Goal: Information Seeking & Learning: Learn about a topic

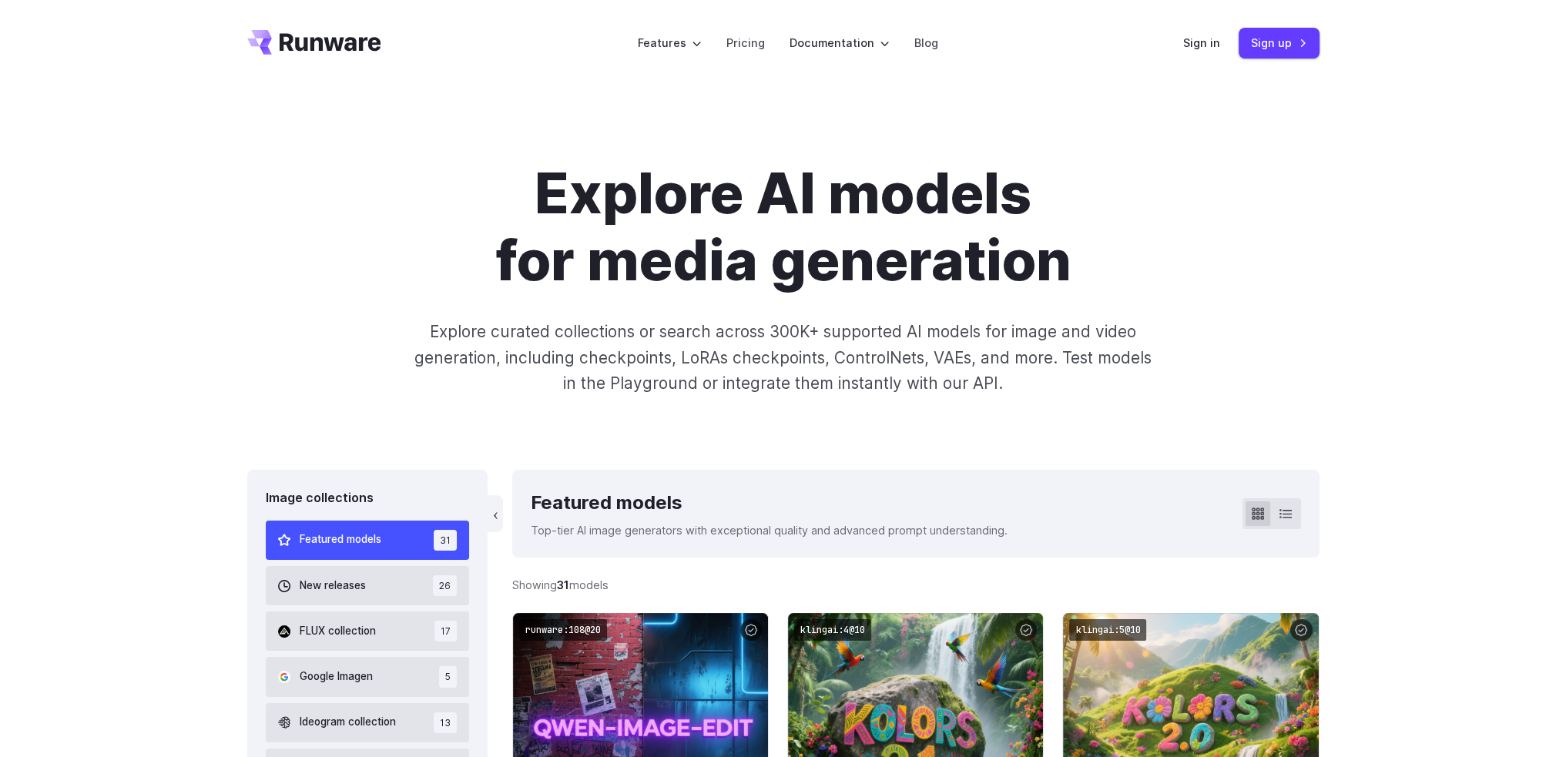
click at [293, 293] on div "Explore AI models for media generation Explore curated collections or search ac…" at bounding box center [783, 278] width 1072 height 236
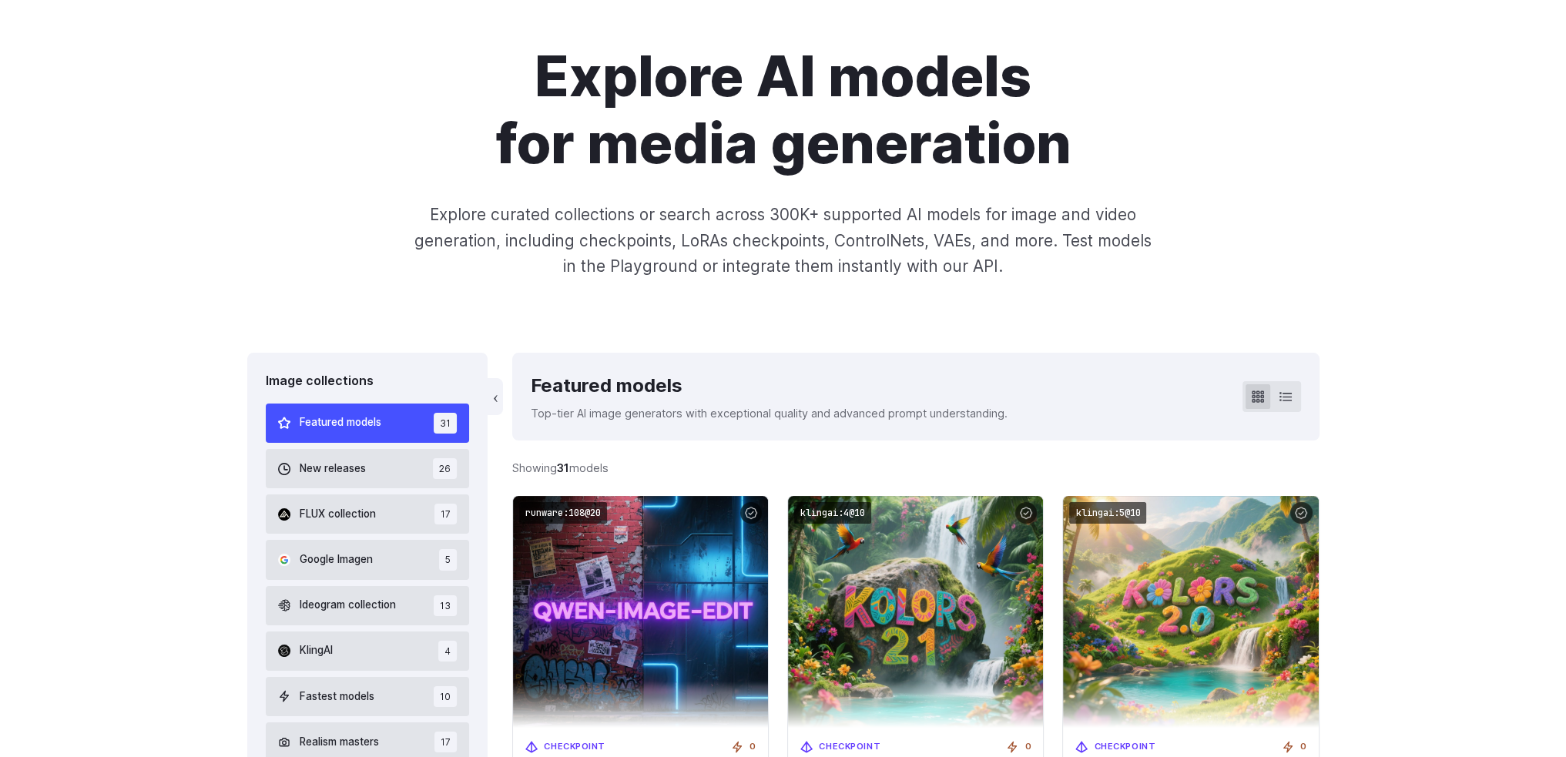
scroll to position [154, 0]
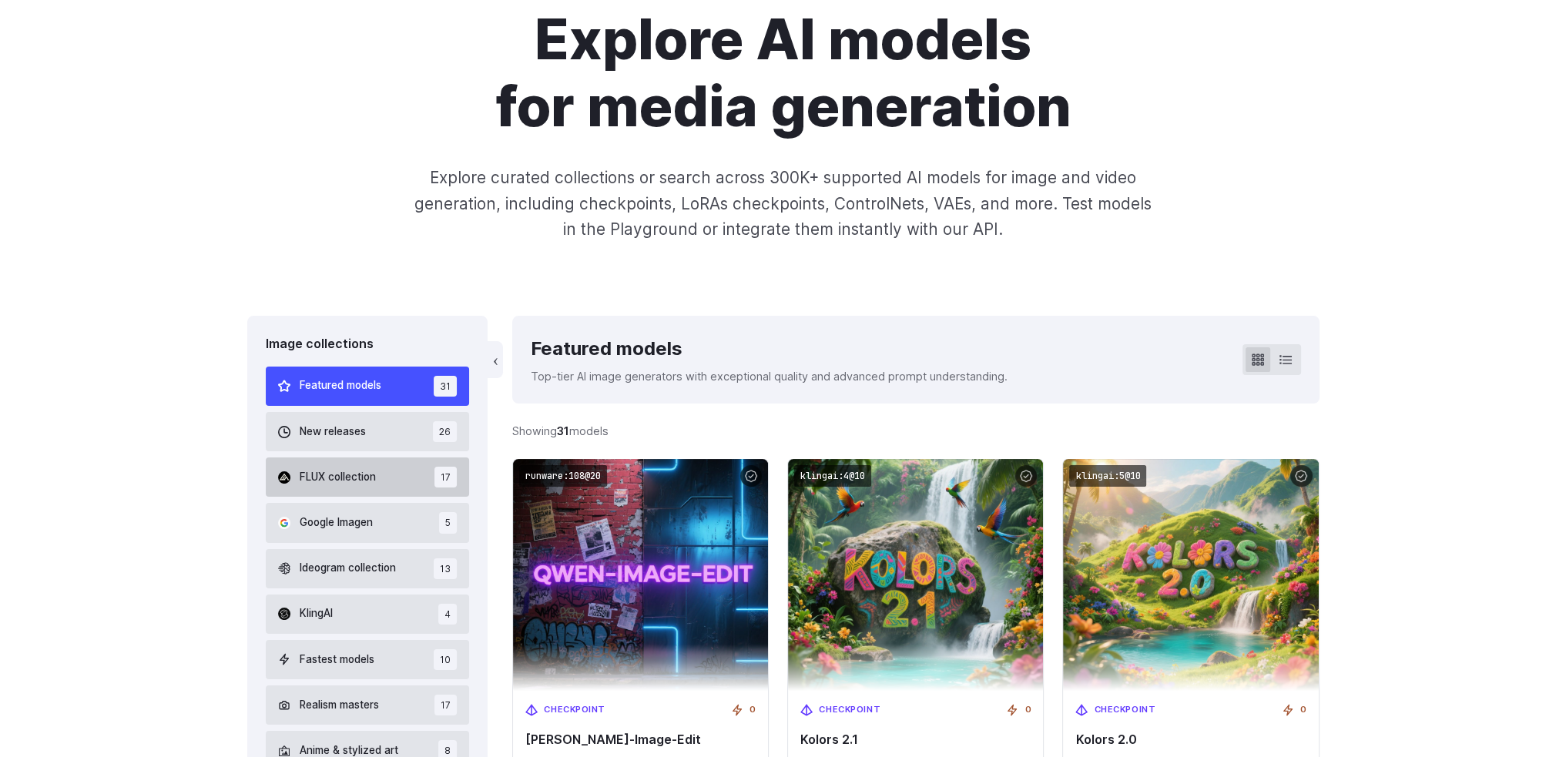
click at [333, 481] on span "FLUX collection" at bounding box center [338, 477] width 76 height 17
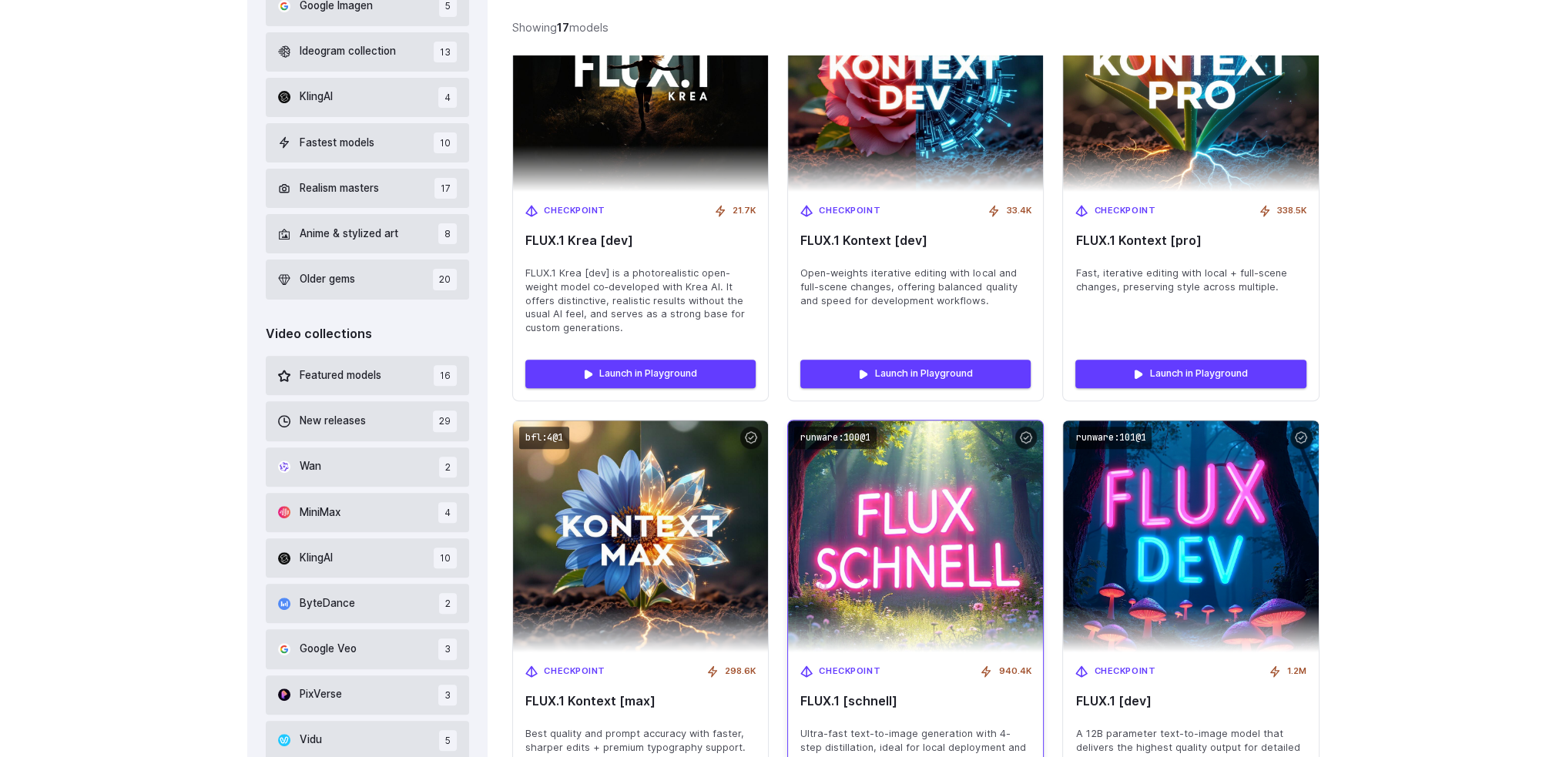
scroll to position [680, 0]
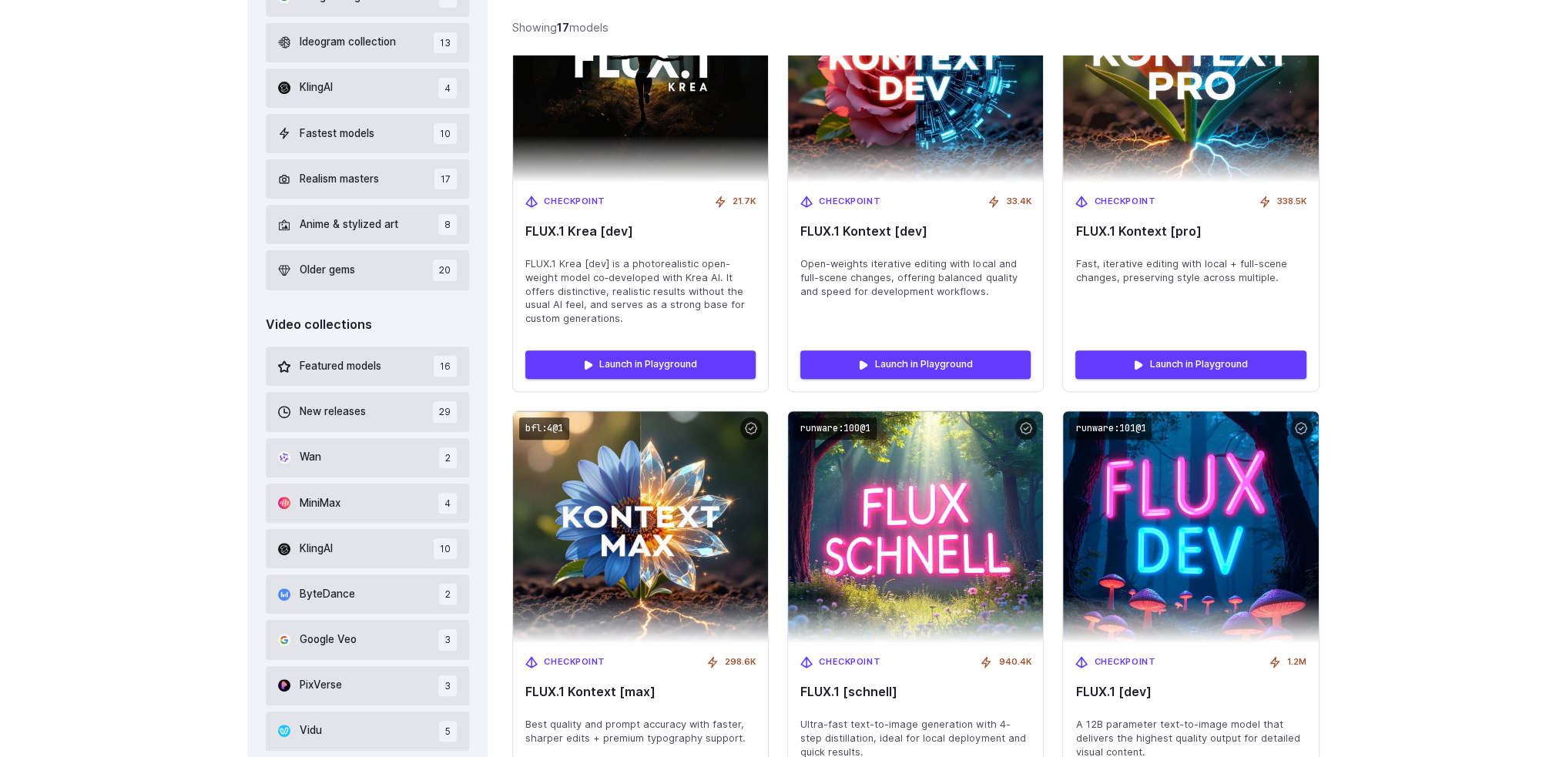
drag, startPoint x: 105, startPoint y: 297, endPoint x: 849, endPoint y: 4, distance: 799.7
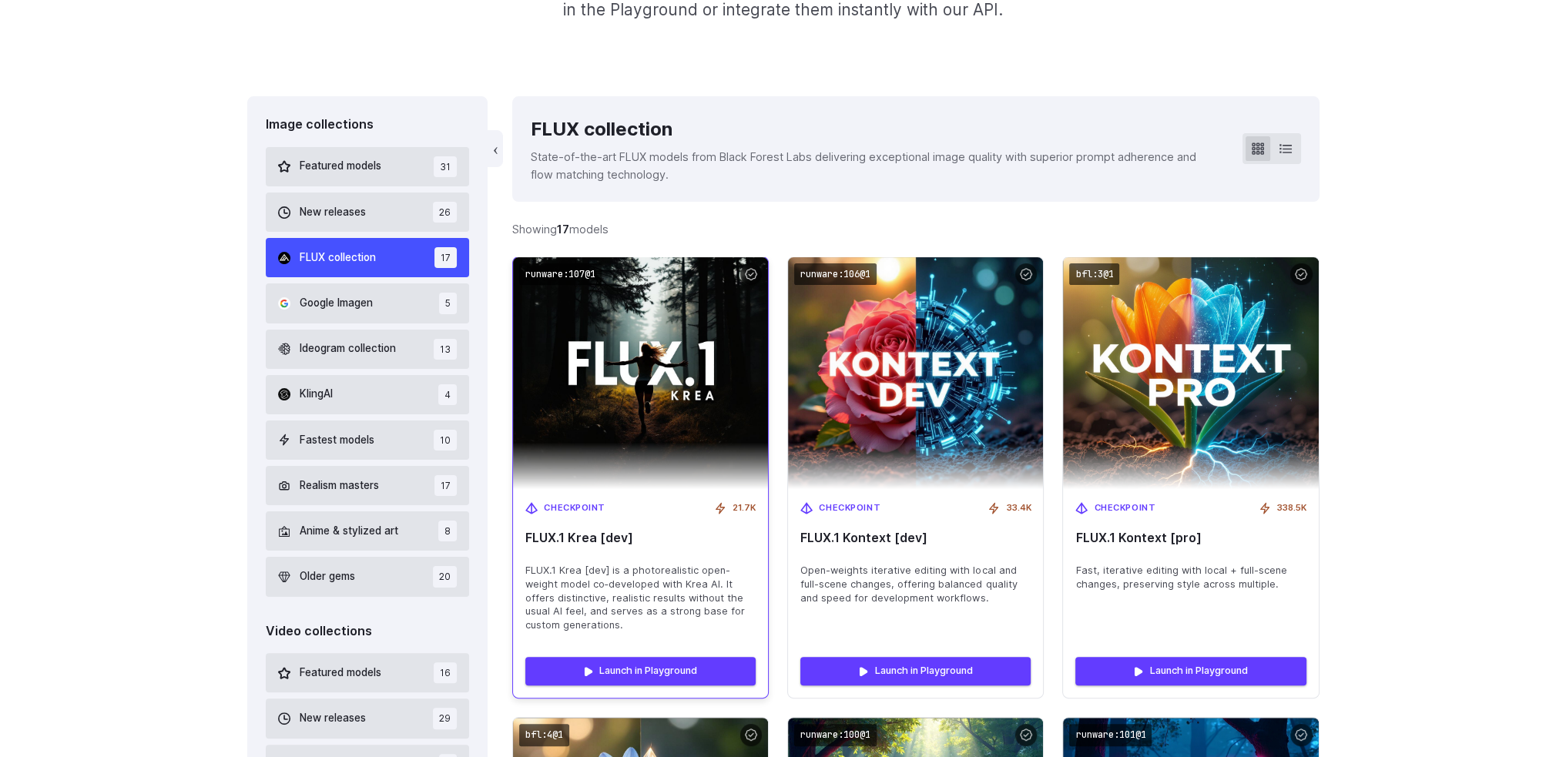
scroll to position [372, 0]
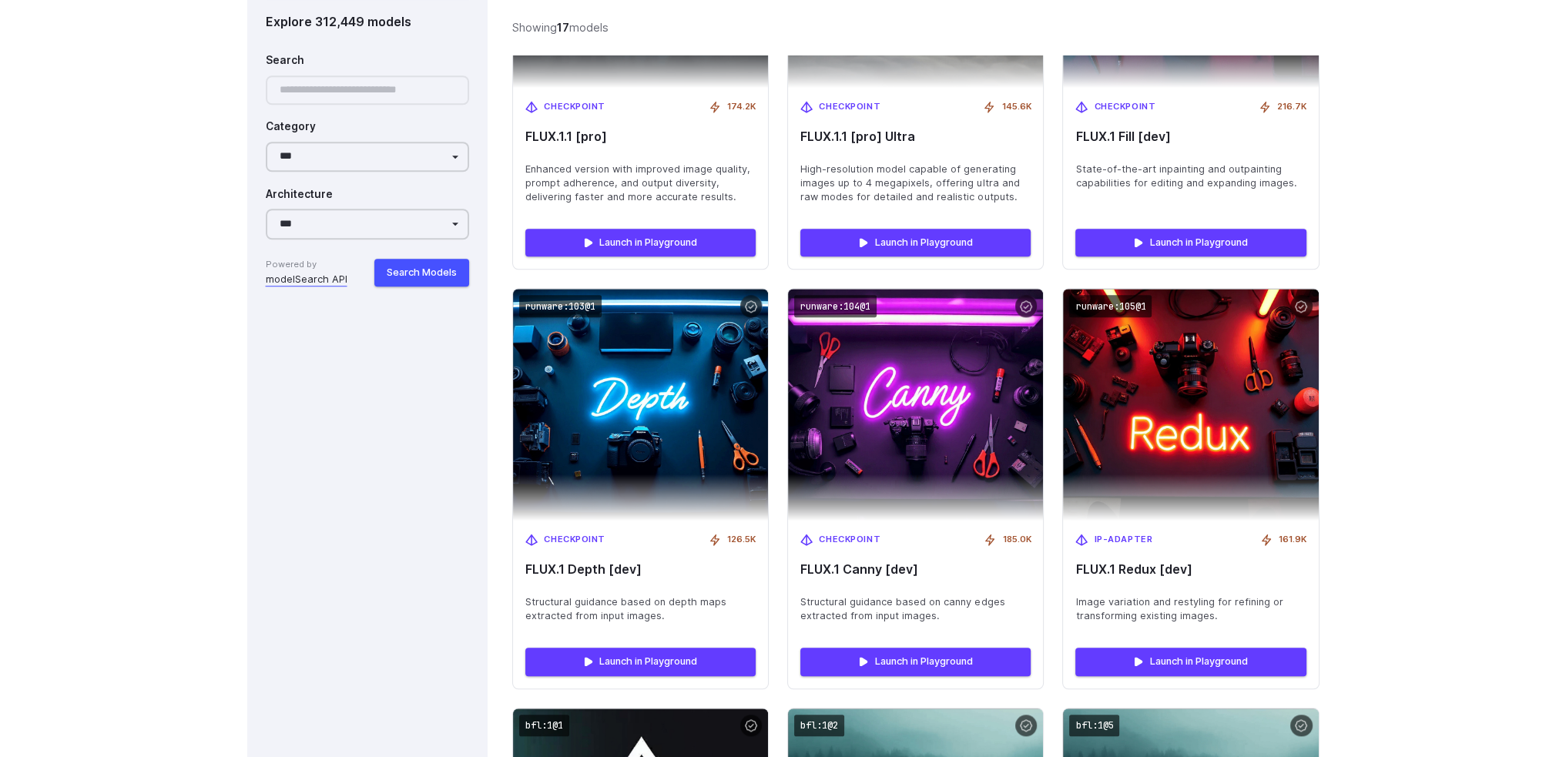
scroll to position [1681, 0]
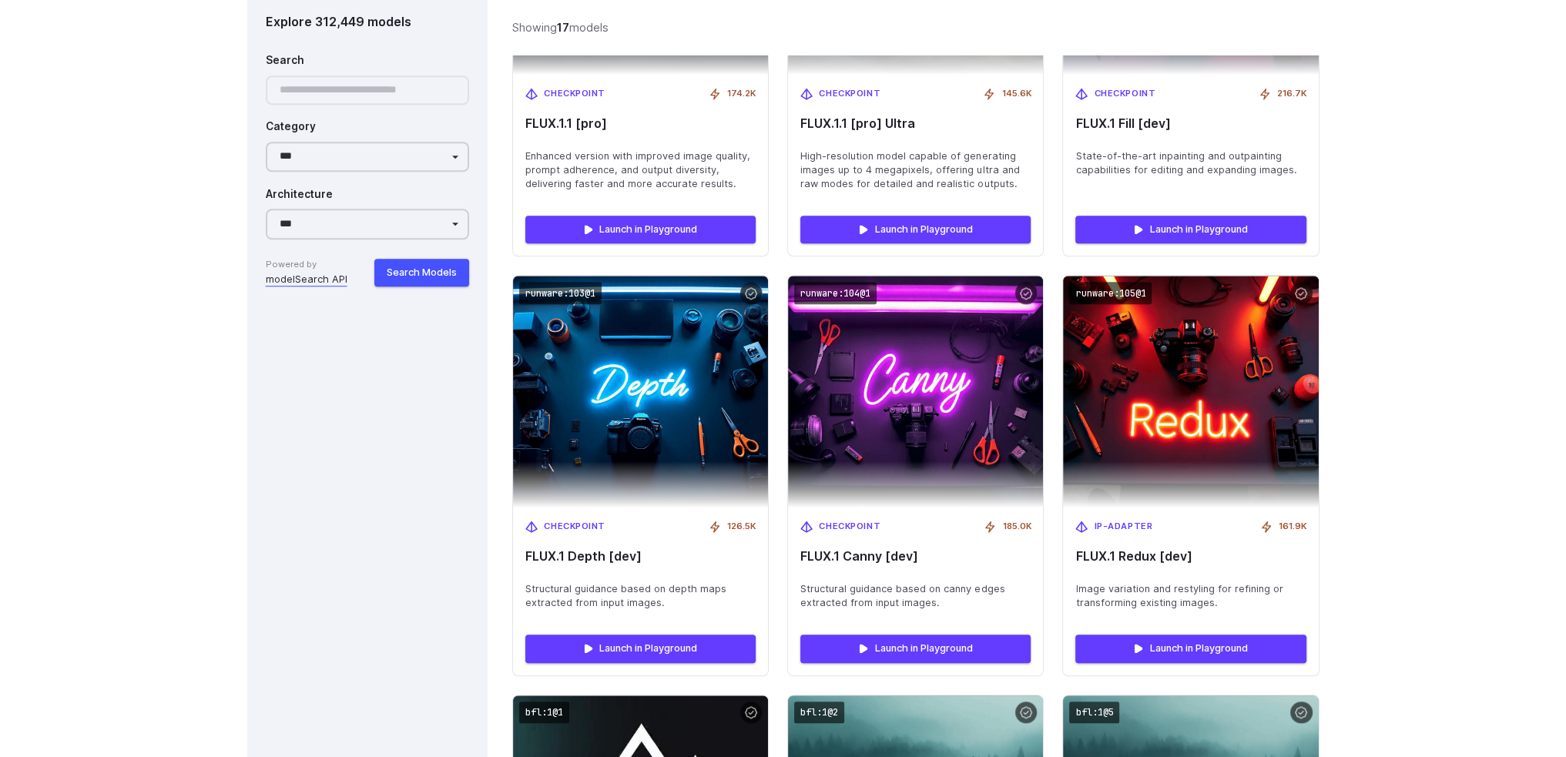
click at [387, 86] on div at bounding box center [368, 90] width 204 height 30
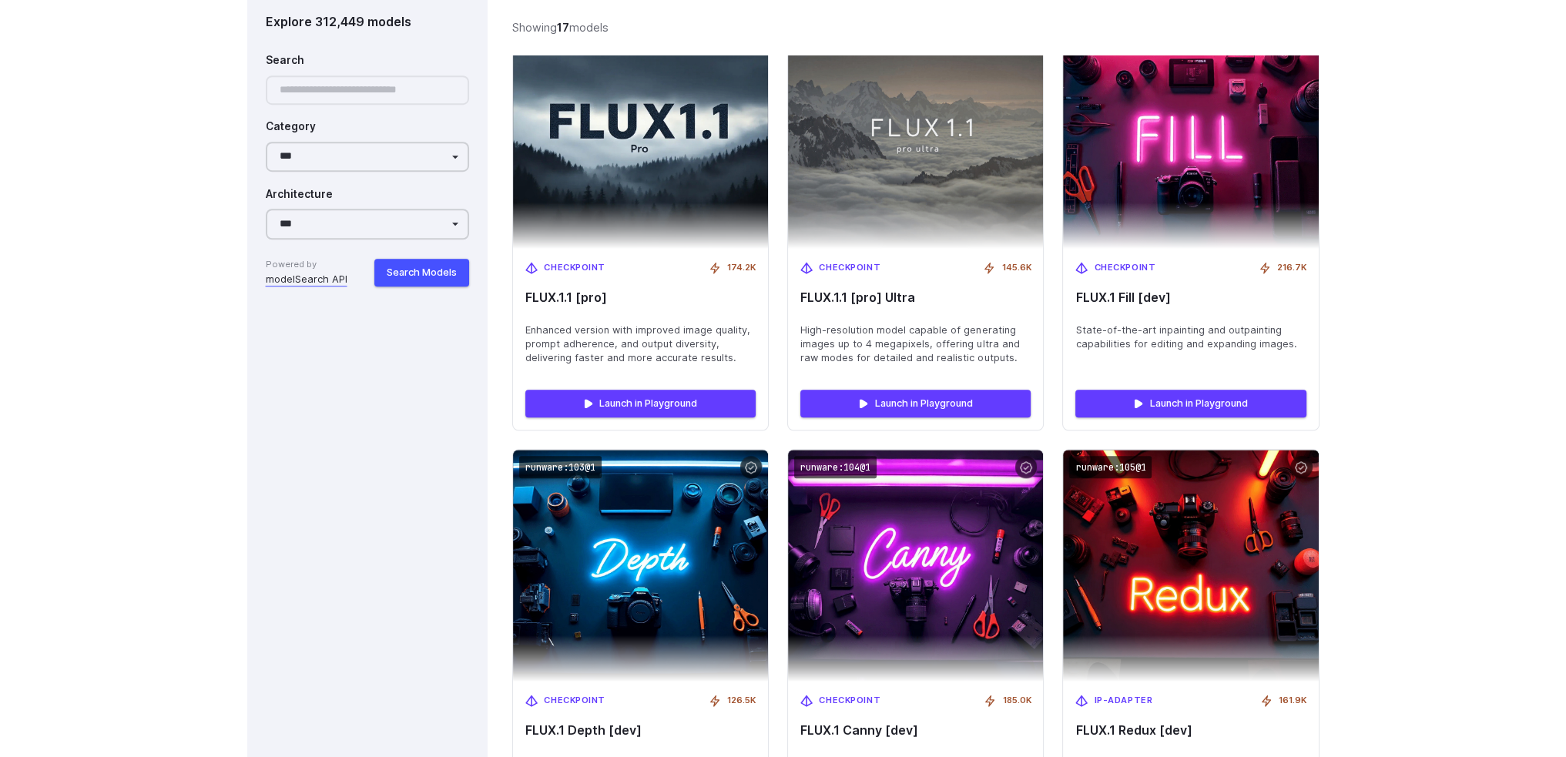
scroll to position [1373, 0]
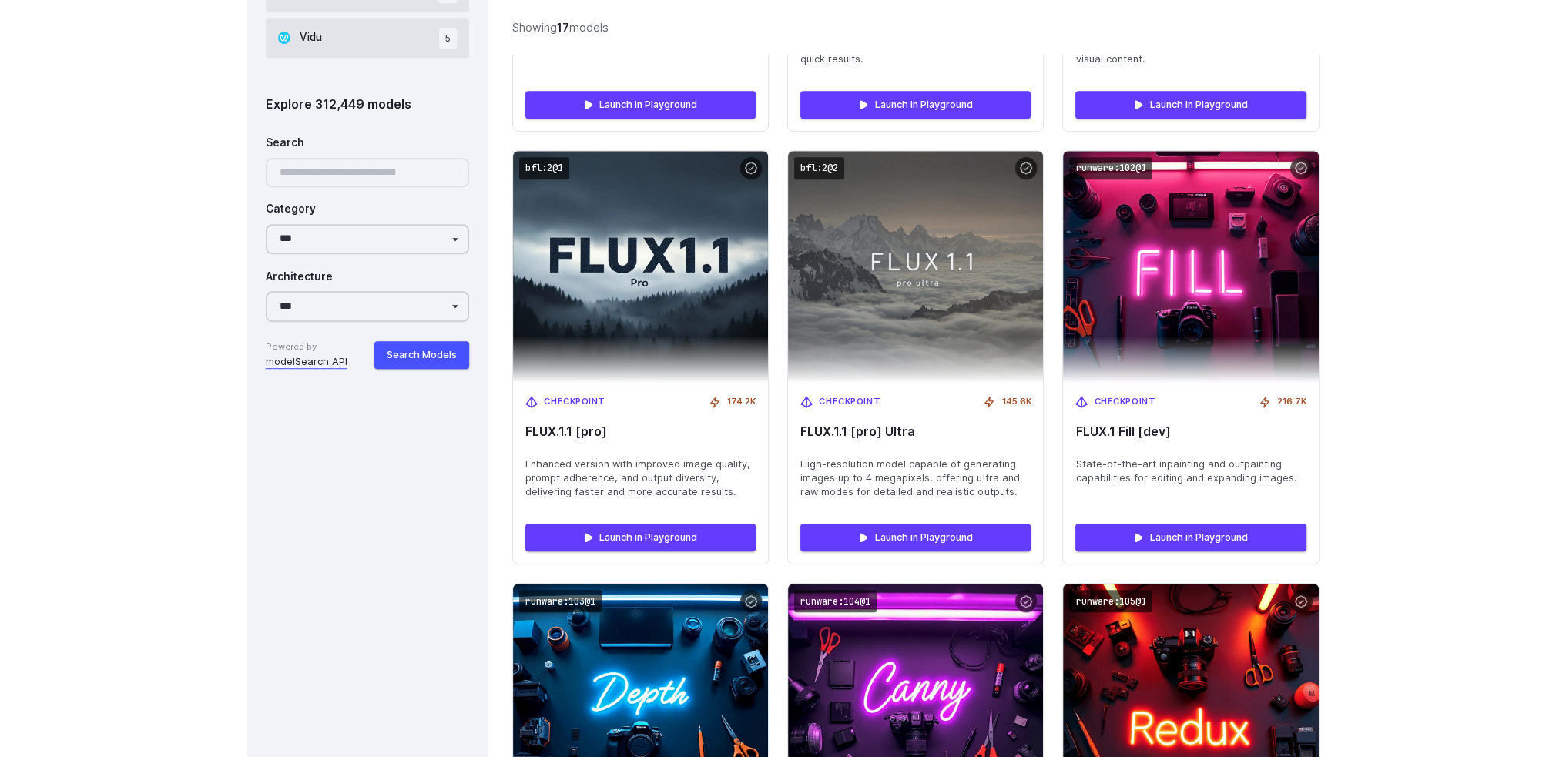
click at [354, 164] on div at bounding box center [368, 173] width 204 height 30
click at [356, 172] on div at bounding box center [368, 173] width 204 height 30
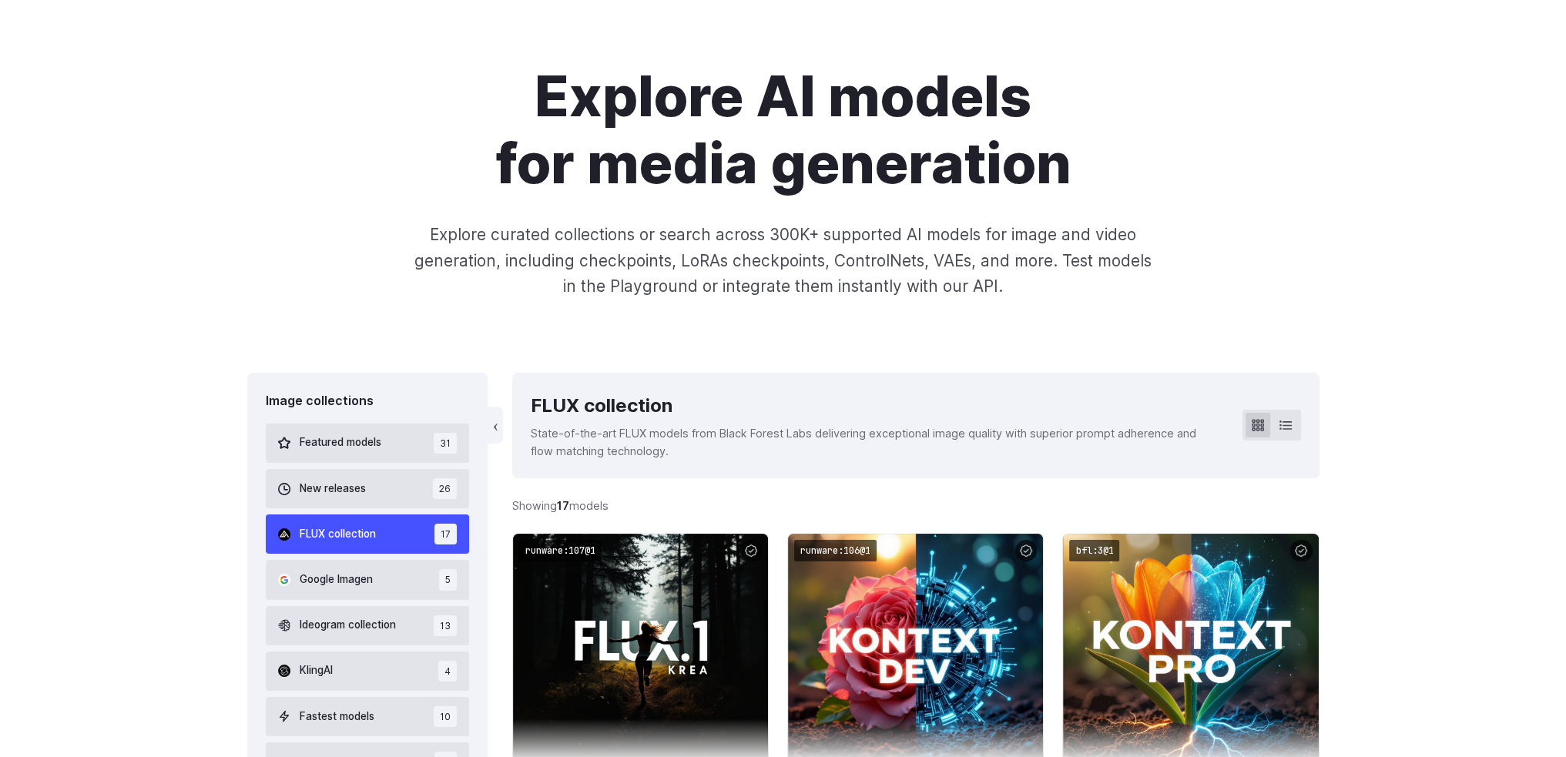
scroll to position [231, 0]
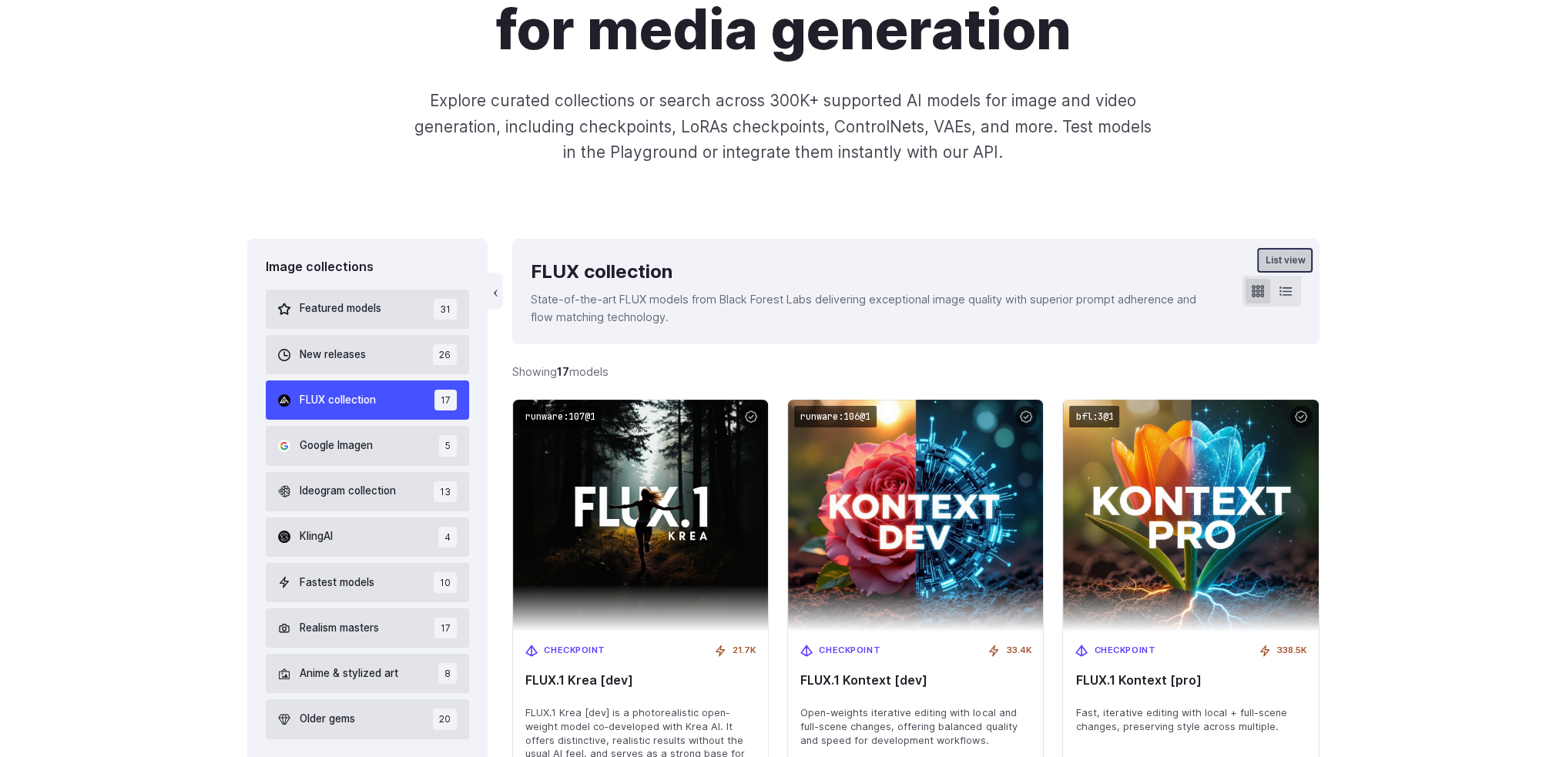
click at [1293, 295] on button at bounding box center [1285, 291] width 25 height 25
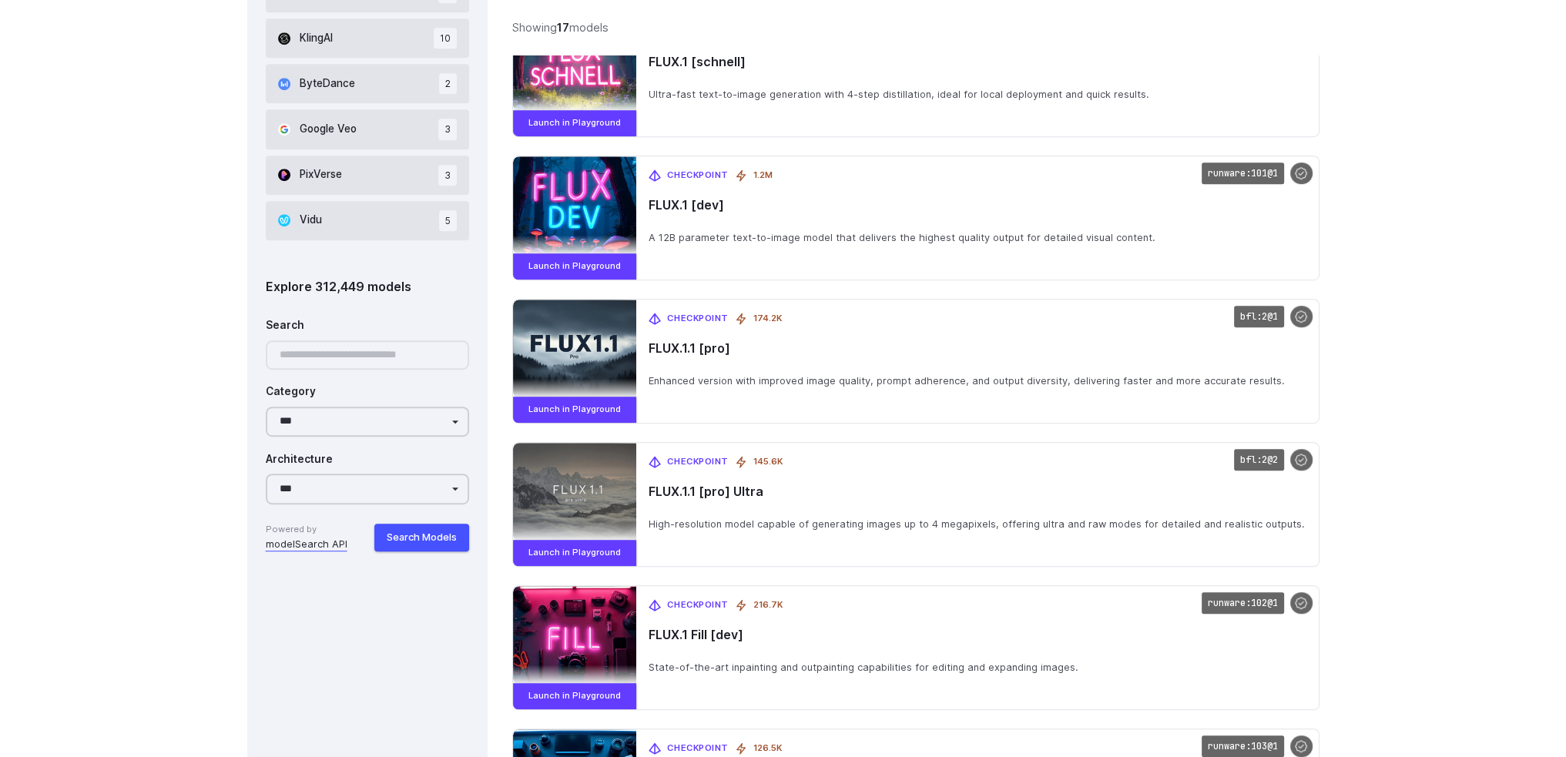
scroll to position [1232, 0]
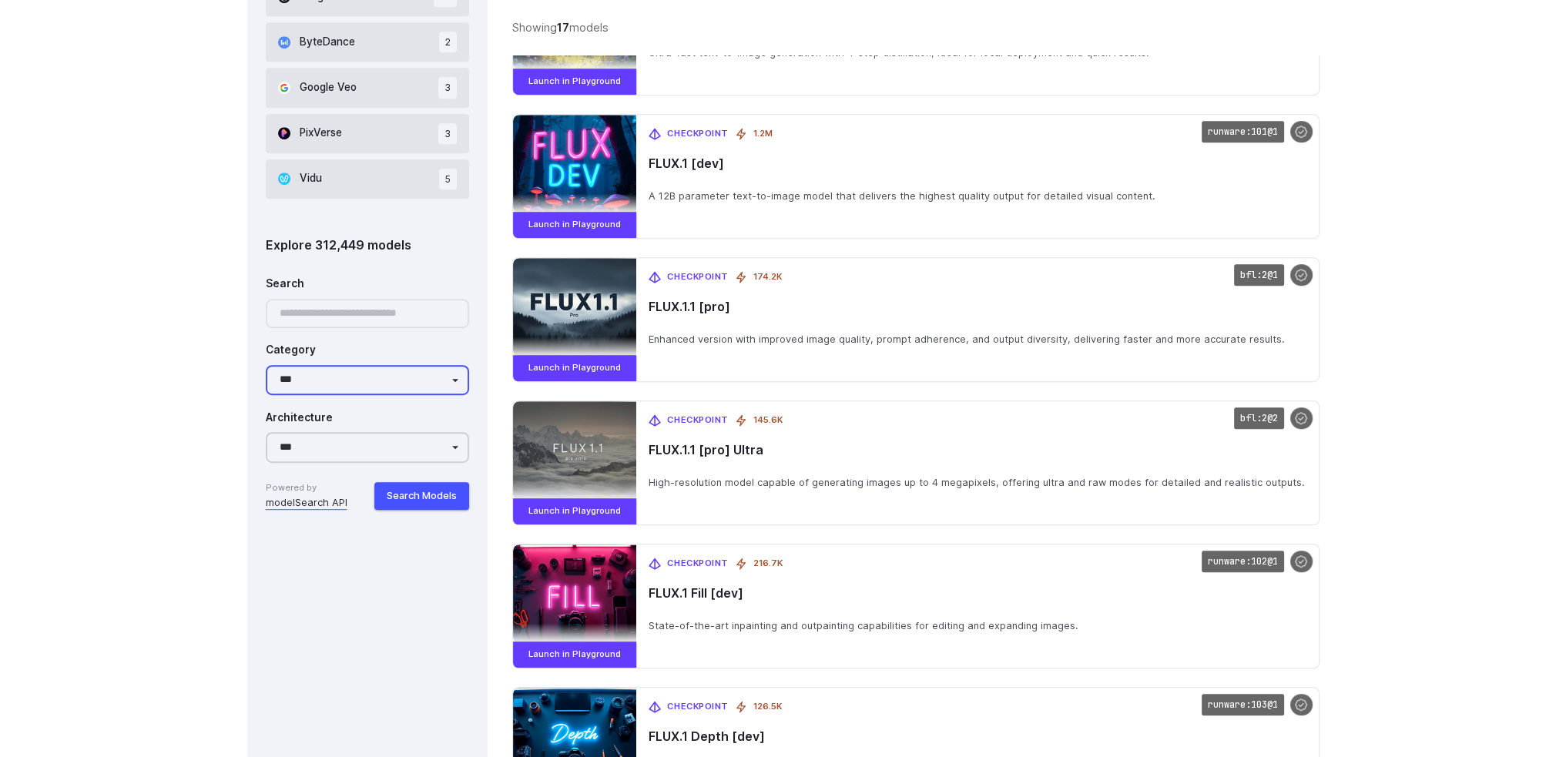
click at [333, 386] on select "**********" at bounding box center [368, 380] width 204 height 30
click at [320, 658] on div "Image collections Featured models 31 New releases 26 FLUX collection 17 Google …" at bounding box center [367, 526] width 241 height 2577
click at [414, 498] on button "Search Models" at bounding box center [421, 496] width 95 height 28
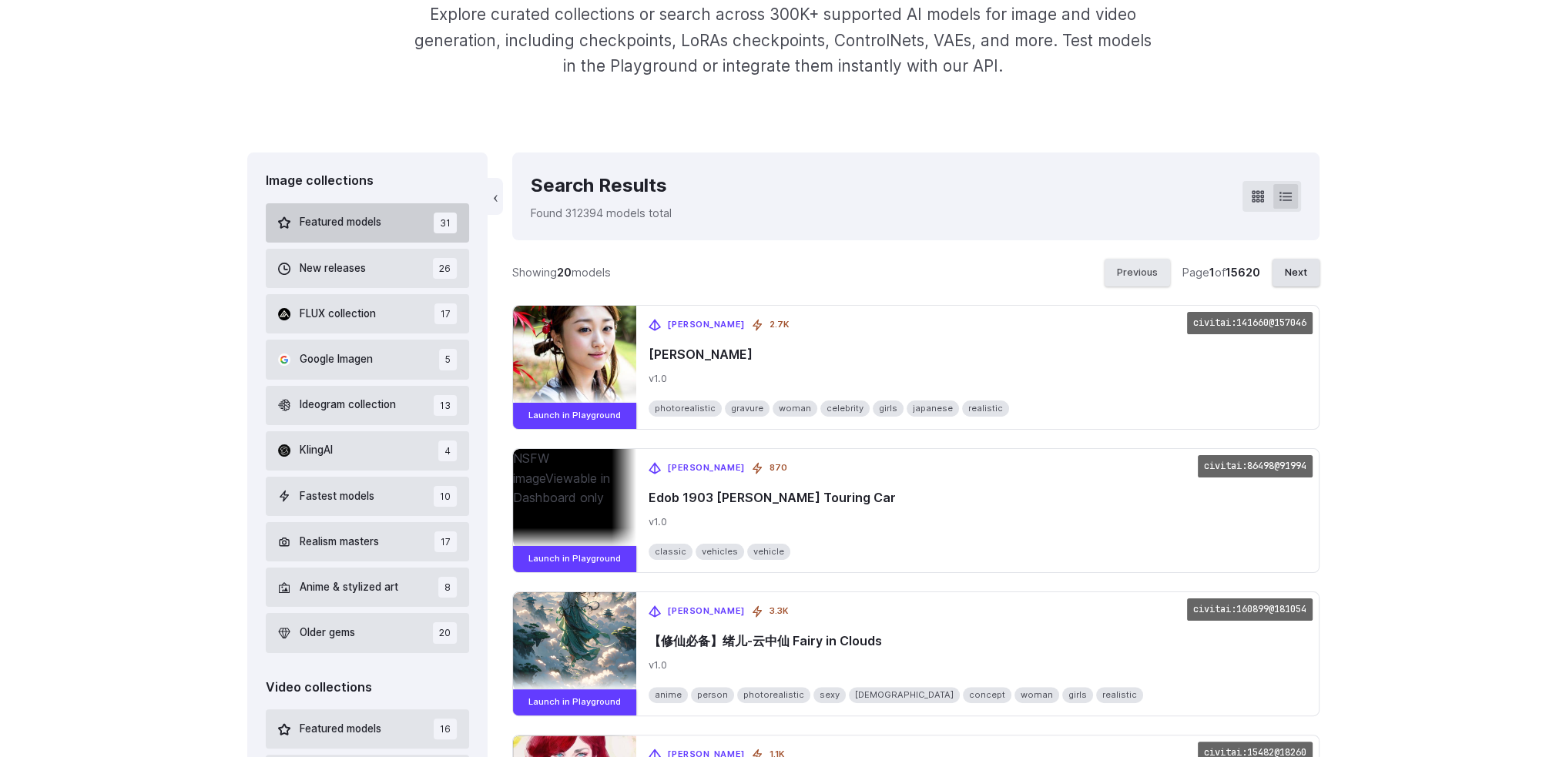
scroll to position [295, 0]
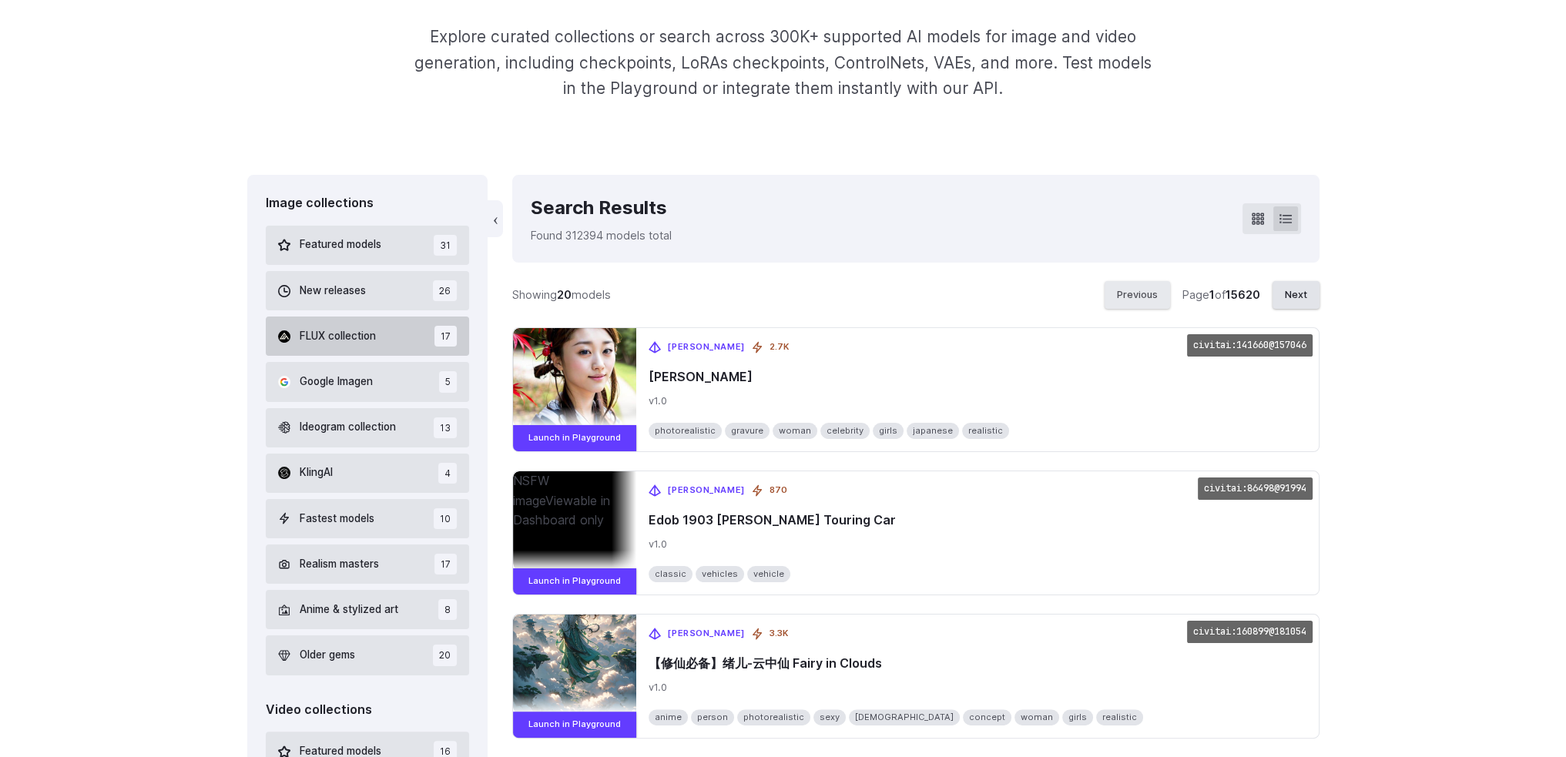
click at [339, 349] on button "FLUX collection 17" at bounding box center [368, 336] width 204 height 39
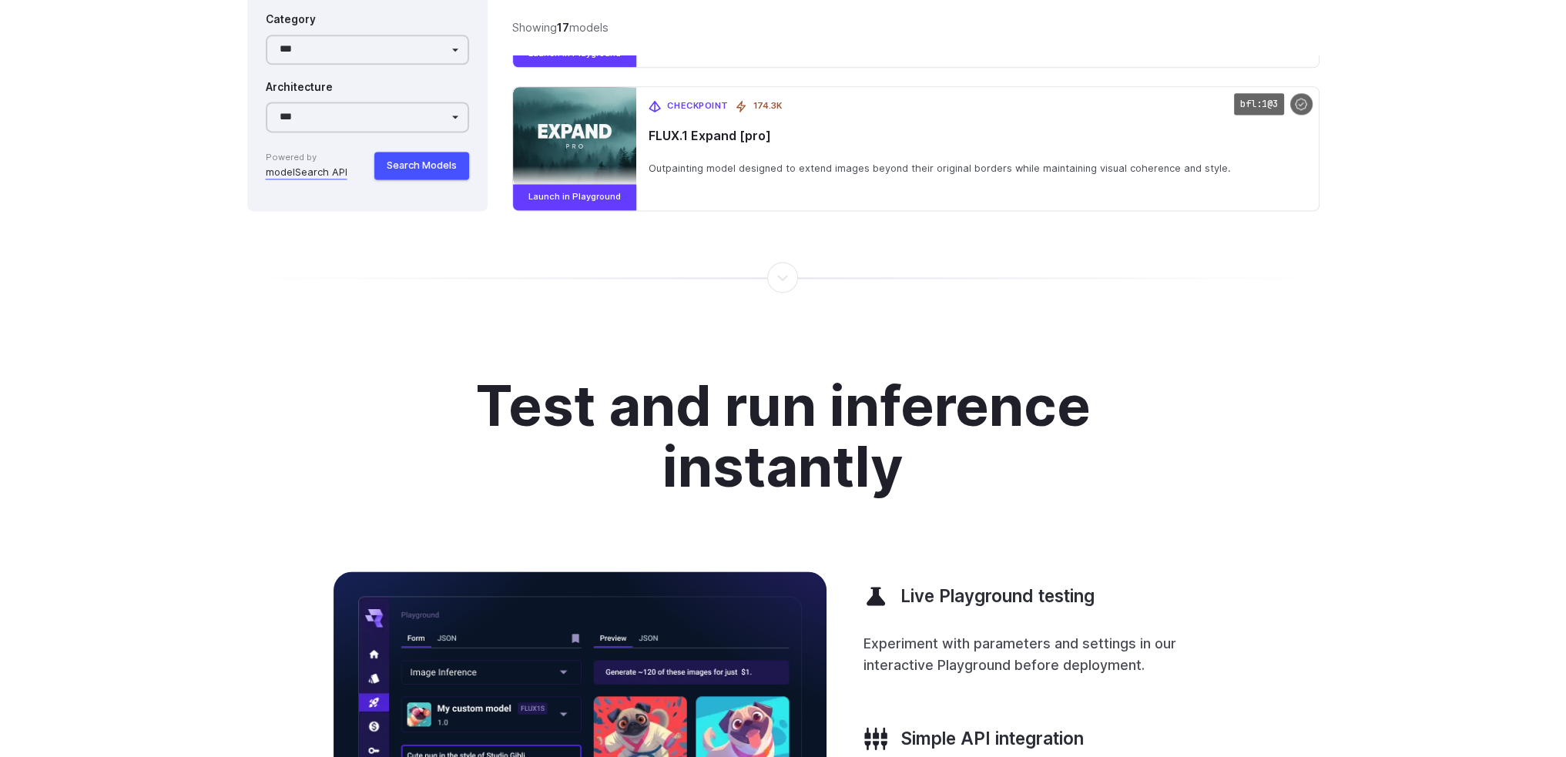
scroll to position [2836, 0]
click at [784, 276] on div at bounding box center [783, 276] width 2 height 0
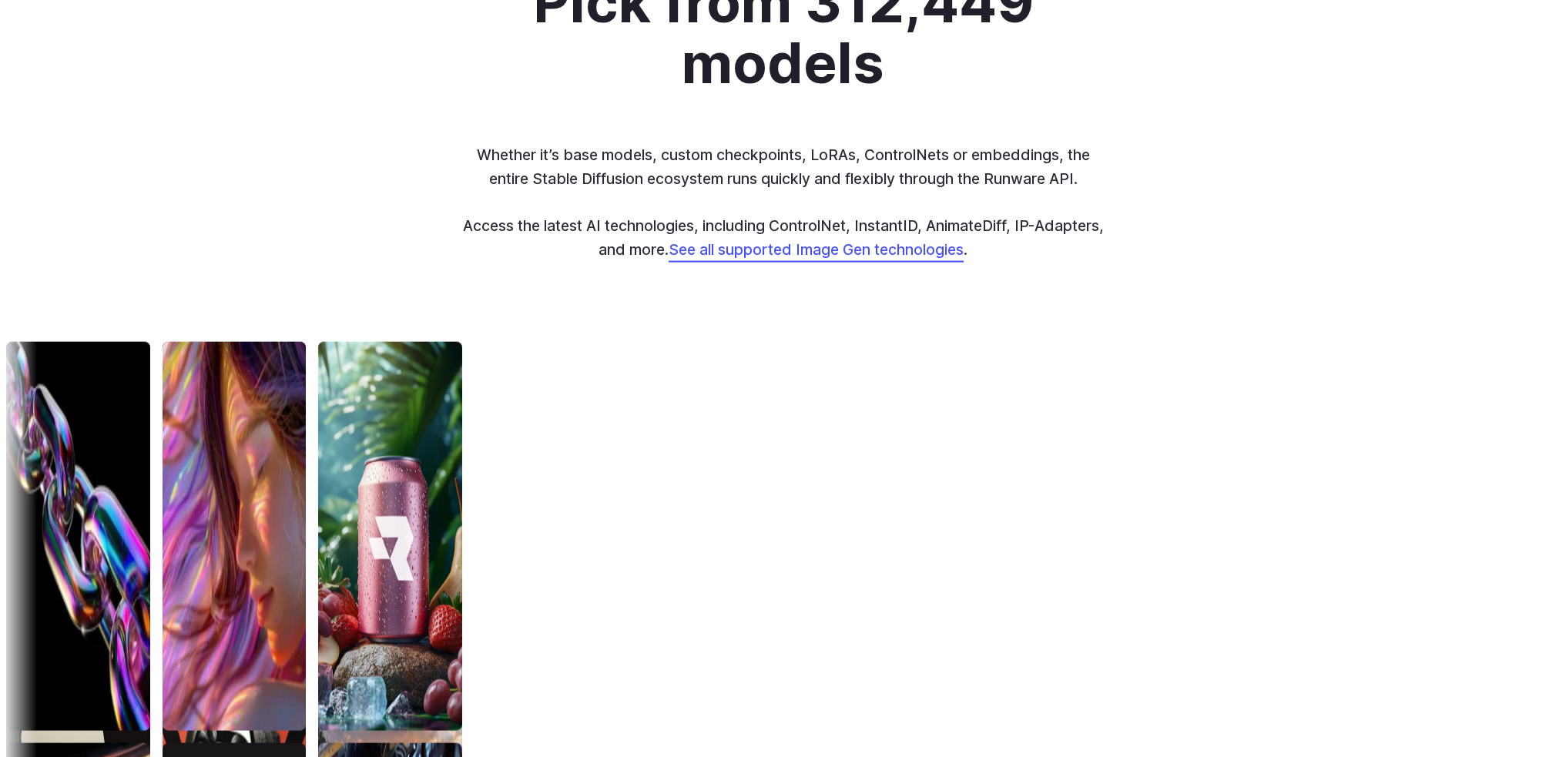
scroll to position [4146, 0]
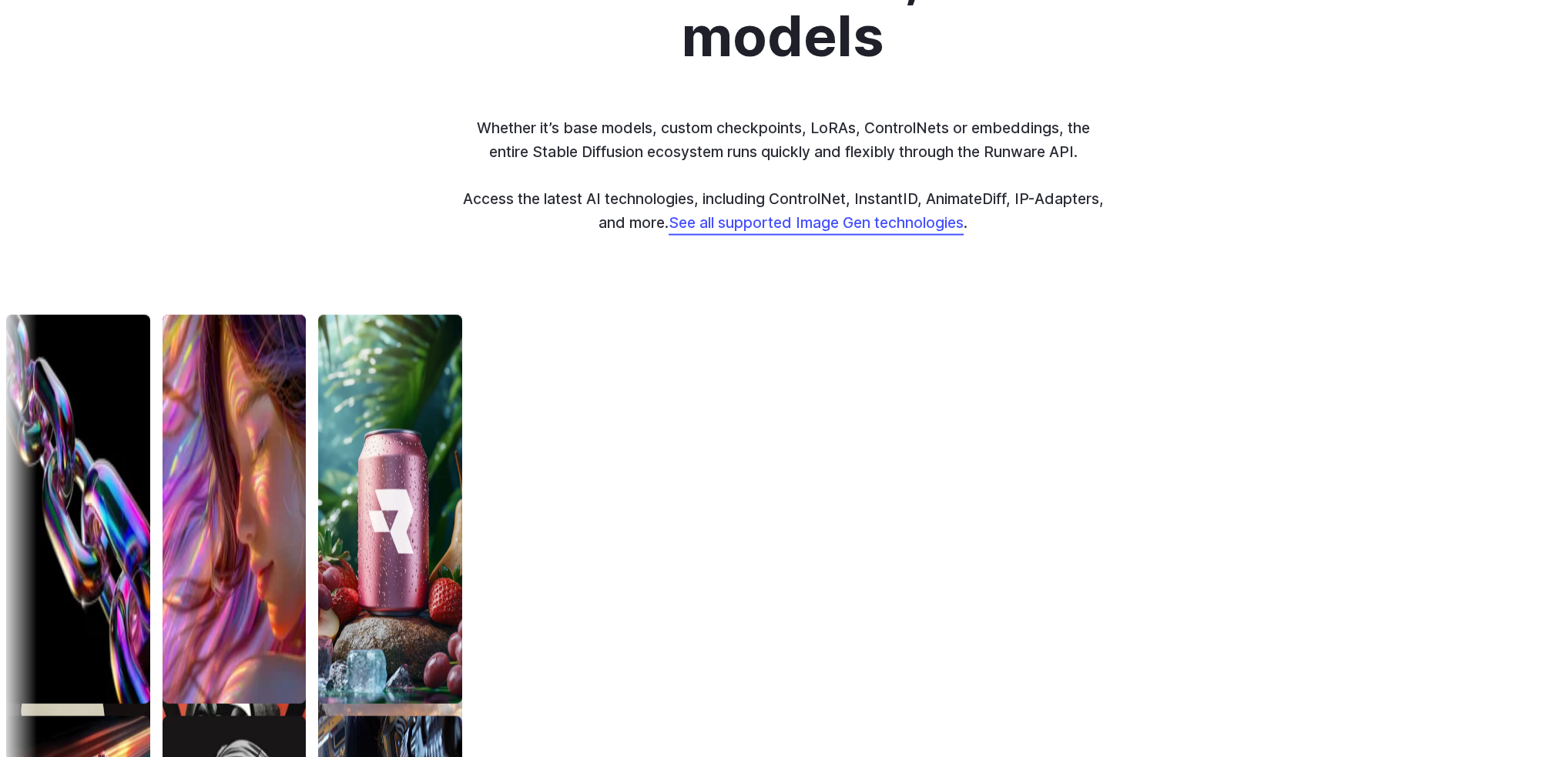
click at [841, 232] on link "See all supported Image Gen technologies" at bounding box center [815, 222] width 295 height 18
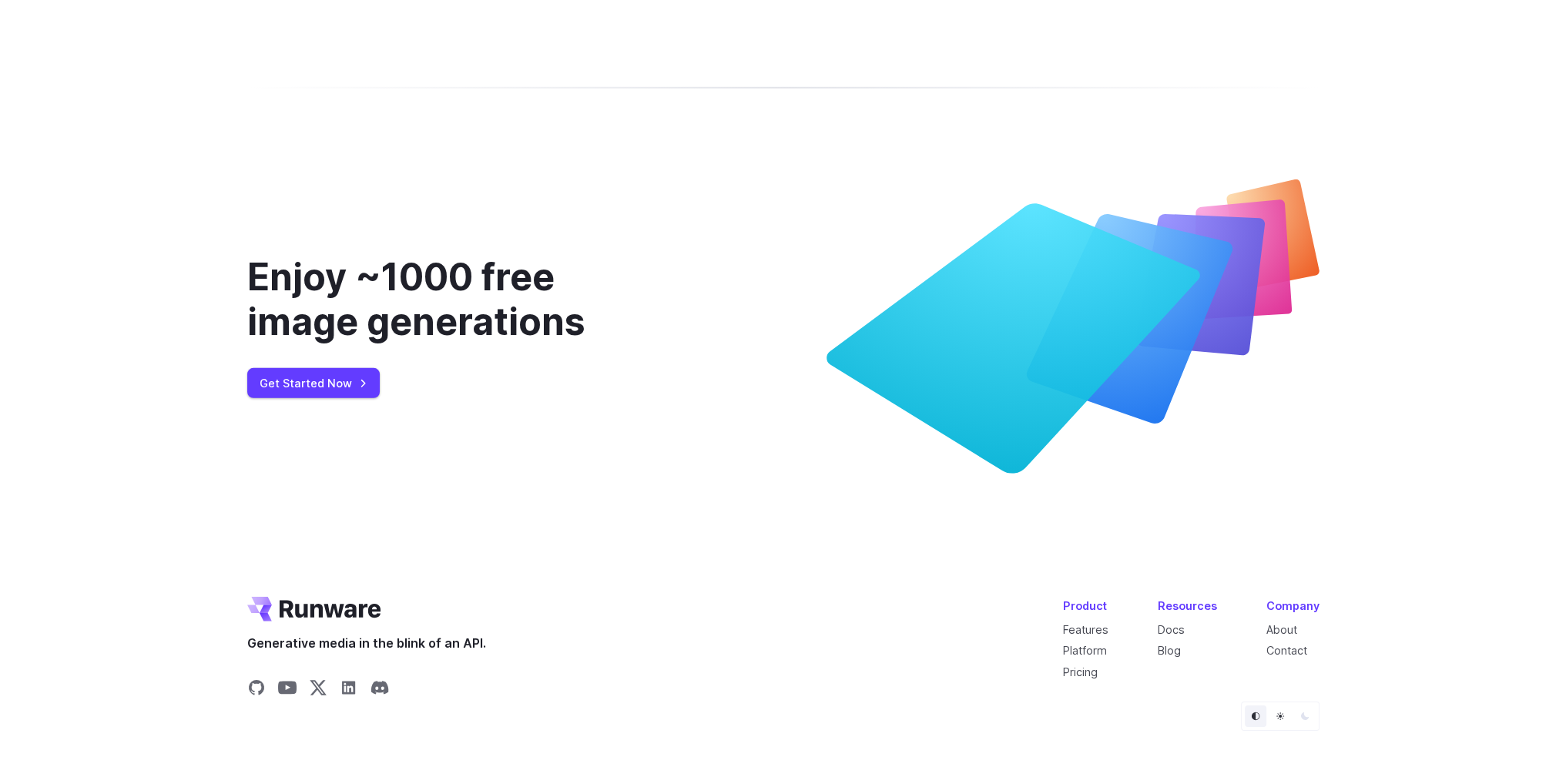
scroll to position [6220, 0]
